Goal: Task Accomplishment & Management: Manage account settings

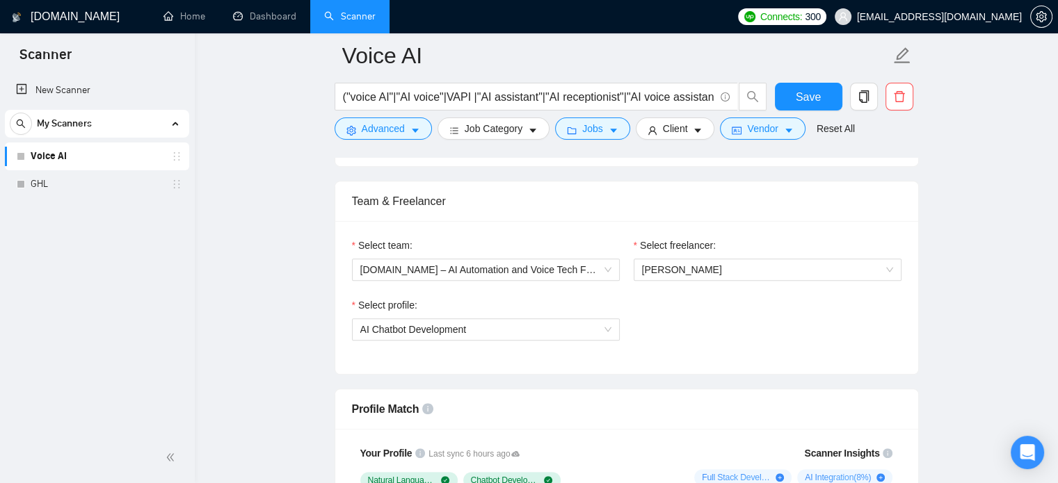
scroll to position [673, 0]
click at [813, 97] on span "Save" at bounding box center [808, 96] width 25 height 17
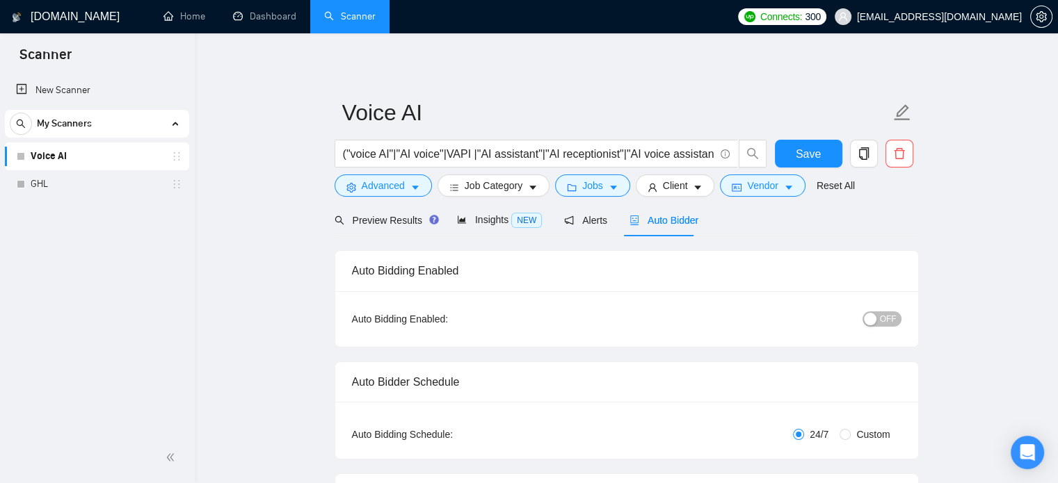
click at [885, 322] on span "OFF" at bounding box center [888, 319] width 17 height 15
click at [473, 223] on span "Insights NEW" at bounding box center [499, 219] width 85 height 11
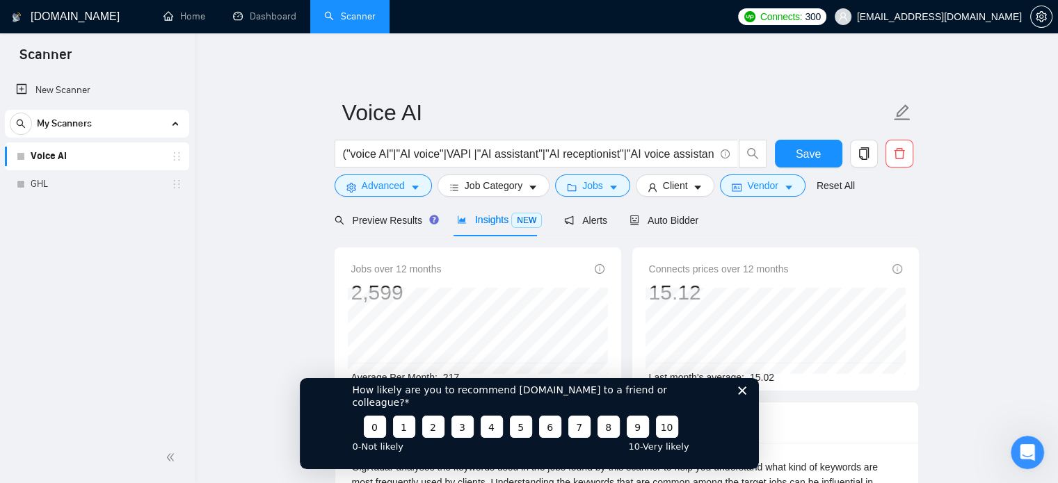
click at [743, 394] on icon "Close survey" at bounding box center [741, 390] width 8 height 8
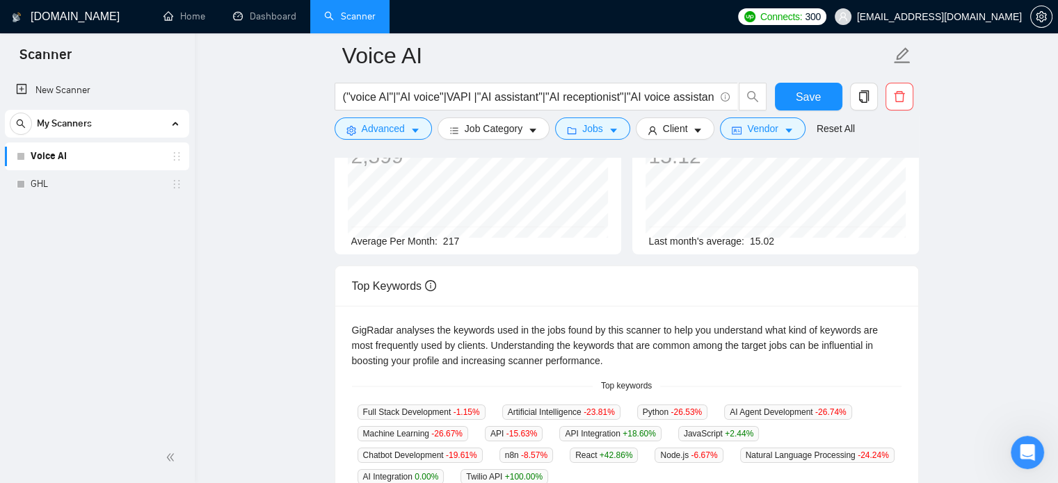
scroll to position [154, 0]
